Goal: Task Accomplishment & Management: Complete application form

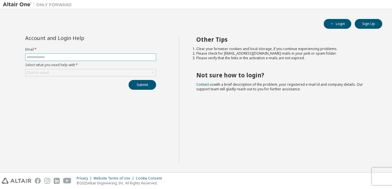
click at [117, 58] on input "text" at bounding box center [91, 57] width 128 height 5
click at [110, 59] on input "text" at bounding box center [91, 57] width 128 height 5
type input "*"
type input "**********"
click at [99, 74] on div "Click to select" at bounding box center [91, 72] width 130 height 7
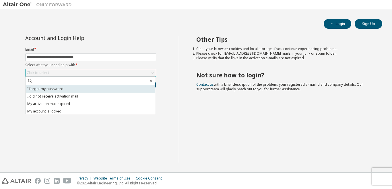
click at [83, 90] on li "I forgot my password" at bounding box center [90, 88] width 129 height 7
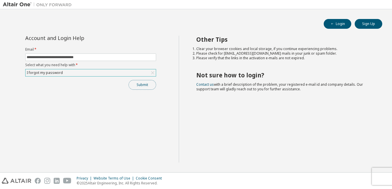
click at [136, 86] on button "Submit" at bounding box center [143, 85] width 28 height 10
click at [141, 83] on button "Submit" at bounding box center [143, 85] width 28 height 10
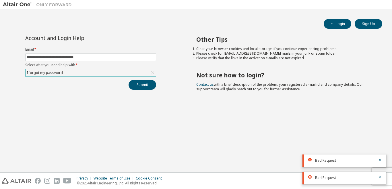
click at [75, 71] on div "I forgot my password" at bounding box center [91, 72] width 130 height 7
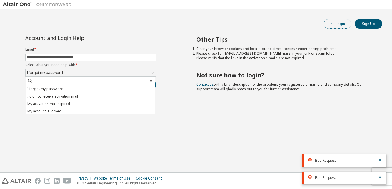
click at [334, 21] on button "Login" at bounding box center [338, 24] width 28 height 10
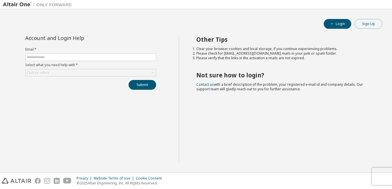
click at [370, 27] on button "Sign Up" at bounding box center [369, 24] width 28 height 10
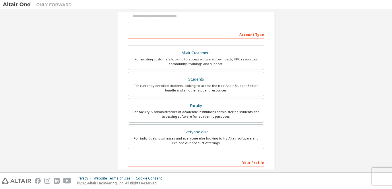
scroll to position [77, 0]
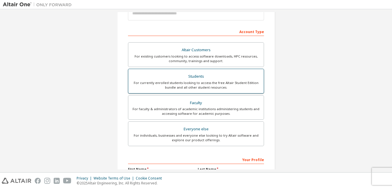
click at [223, 78] on div "Students" at bounding box center [196, 76] width 129 height 8
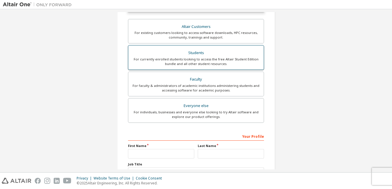
click at [229, 64] on div "For currently enrolled students looking to access the free Altair Student Editi…" at bounding box center [196, 61] width 129 height 9
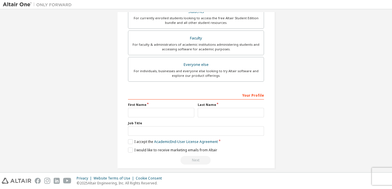
scroll to position [162, 0]
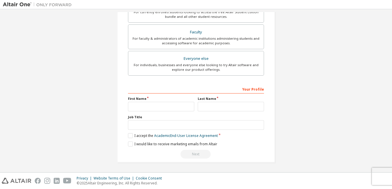
click at [202, 100] on label "Last Name" at bounding box center [231, 98] width 66 height 5
click at [200, 106] on input "text" at bounding box center [231, 106] width 66 height 9
click at [173, 99] on label "First Name" at bounding box center [161, 98] width 66 height 5
click at [171, 104] on input "text" at bounding box center [161, 106] width 66 height 9
type input "*******"
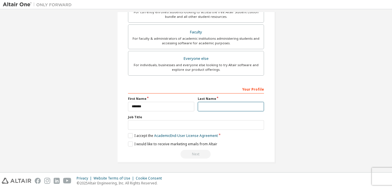
click at [240, 107] on input "text" at bounding box center [231, 106] width 66 height 9
type input "**********"
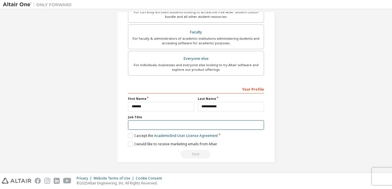
click at [201, 121] on input "text" at bounding box center [196, 124] width 136 height 9
type input "*******"
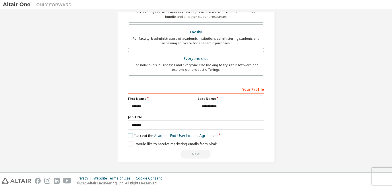
click at [128, 136] on label "I accept the Academic End-User License Agreement" at bounding box center [173, 135] width 90 height 5
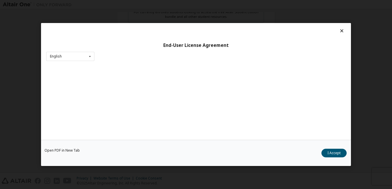
click at [126, 142] on div "Open PDF in New Tab I Accept" at bounding box center [196, 153] width 310 height 26
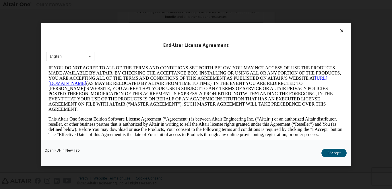
scroll to position [96, 0]
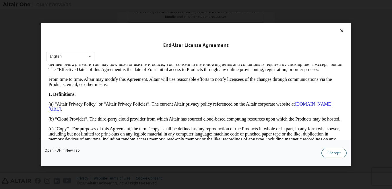
click at [331, 150] on button "I Accept" at bounding box center [334, 152] width 25 height 9
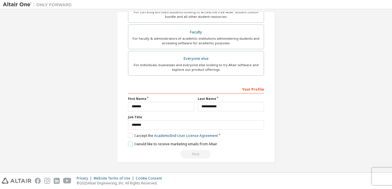
click at [129, 145] on label "I would like to receive marketing emails from Altair" at bounding box center [172, 143] width 89 height 5
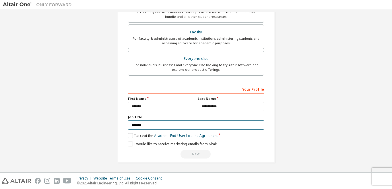
click at [177, 127] on input "*******" at bounding box center [196, 124] width 136 height 9
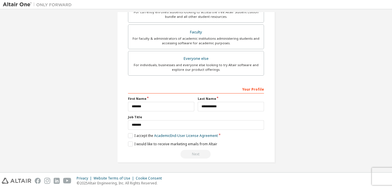
click at [202, 155] on div "Next" at bounding box center [196, 154] width 136 height 9
click at [195, 156] on div "Next" at bounding box center [196, 154] width 136 height 9
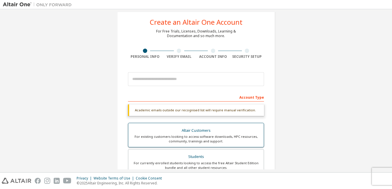
scroll to position [9, 0]
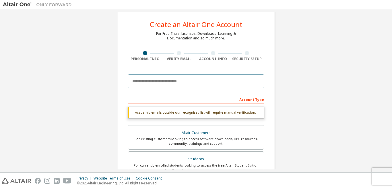
click at [151, 84] on input "email" at bounding box center [196, 81] width 136 height 14
type input "**********"
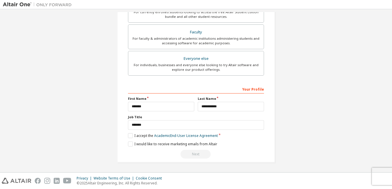
scroll to position [147, 0]
click at [200, 153] on button "Next" at bounding box center [196, 154] width 30 height 9
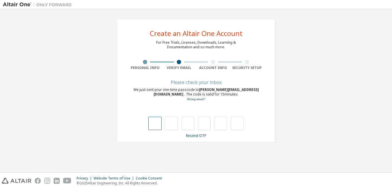
click at [159, 125] on input "text" at bounding box center [154, 123] width 13 height 13
type input "*"
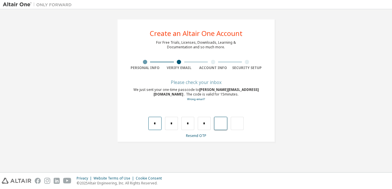
type input "*"
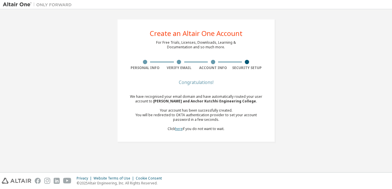
click at [177, 128] on link "here" at bounding box center [178, 128] width 7 height 5
